Goal: Task Accomplishment & Management: Manage account settings

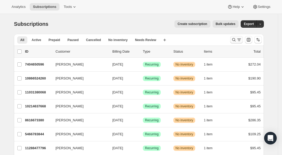
click at [236, 37] on icon "Search and filter results" at bounding box center [233, 39] width 5 height 5
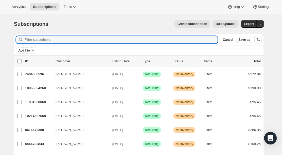
paste input "[EMAIL_ADDRESS][DOMAIN_NAME]"
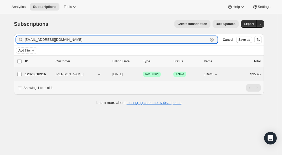
type input "[EMAIL_ADDRESS][DOMAIN_NAME]"
click at [31, 75] on p "12323618916" at bounding box center [38, 74] width 26 height 5
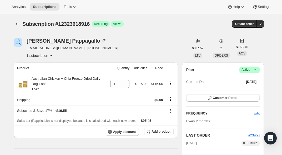
click at [257, 71] on icon at bounding box center [254, 69] width 5 height 5
click at [255, 87] on span "Cancel subscription" at bounding box center [250, 89] width 30 height 5
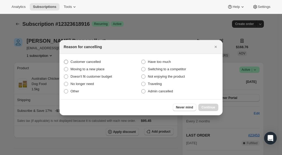
click at [72, 62] on span "Customer cancelled" at bounding box center [85, 62] width 30 height 4
click at [64, 60] on input "Customer cancelled" at bounding box center [64, 60] width 0 height 0
radio input "true"
click at [211, 106] on span "Continue" at bounding box center [208, 107] width 14 height 4
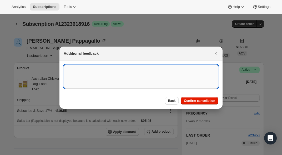
click at [153, 77] on textarea ":rc0:" at bounding box center [141, 77] width 155 height 24
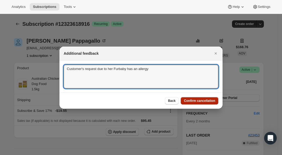
type textarea "Customer's request due to her Furbaby has an allergy"
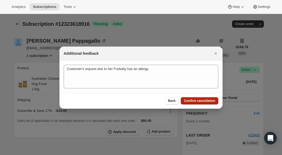
click at [204, 99] on button "Confirm cancellation" at bounding box center [200, 100] width 38 height 7
